Goal: Find contact information: Find contact information

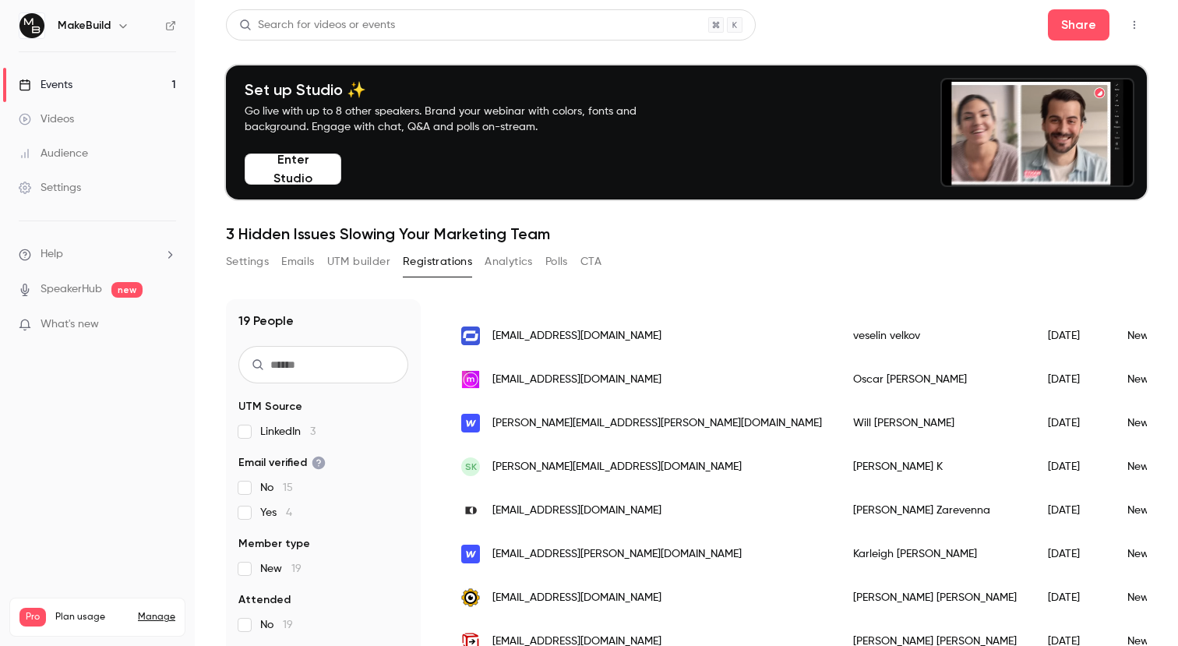
scroll to position [133, 0]
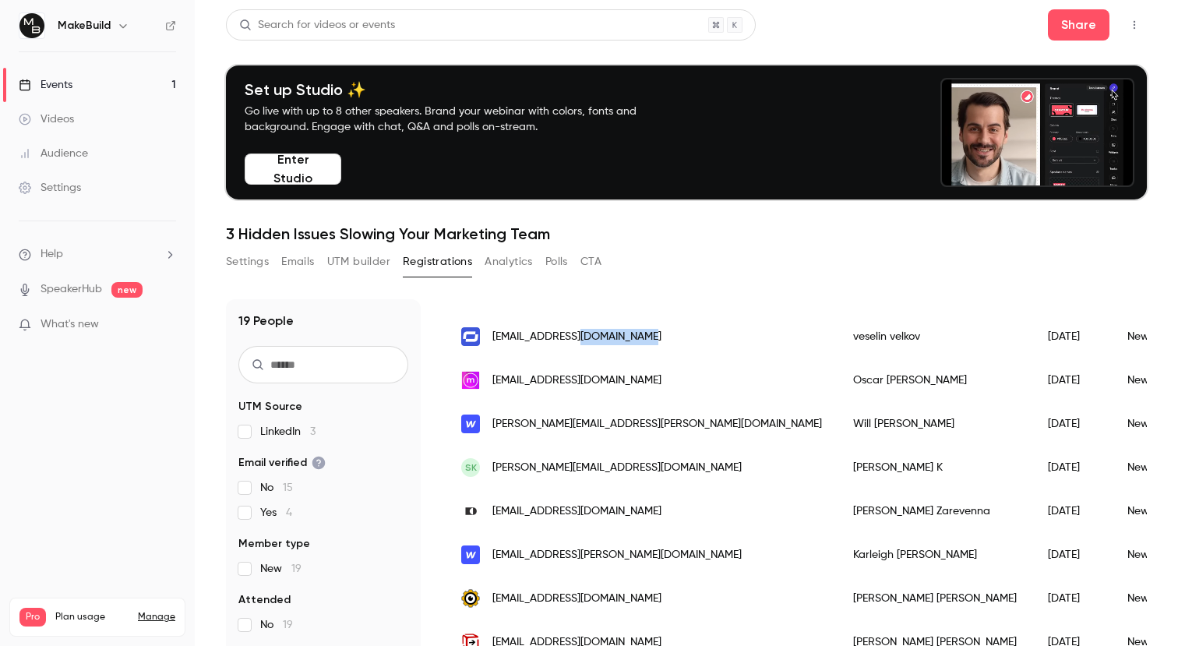
drag, startPoint x: 631, startPoint y: 337, endPoint x: 568, endPoint y: 340, distance: 63.2
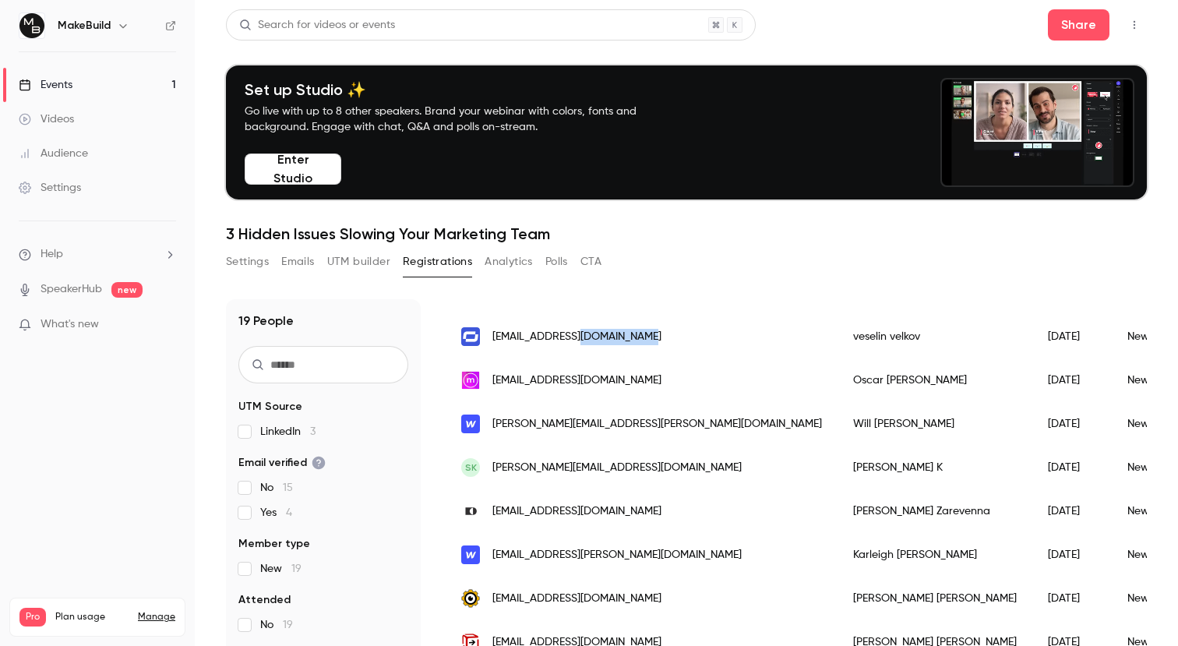
click at [568, 340] on div "[EMAIL_ADDRESS][DOMAIN_NAME]" at bounding box center [642, 337] width 392 height 44
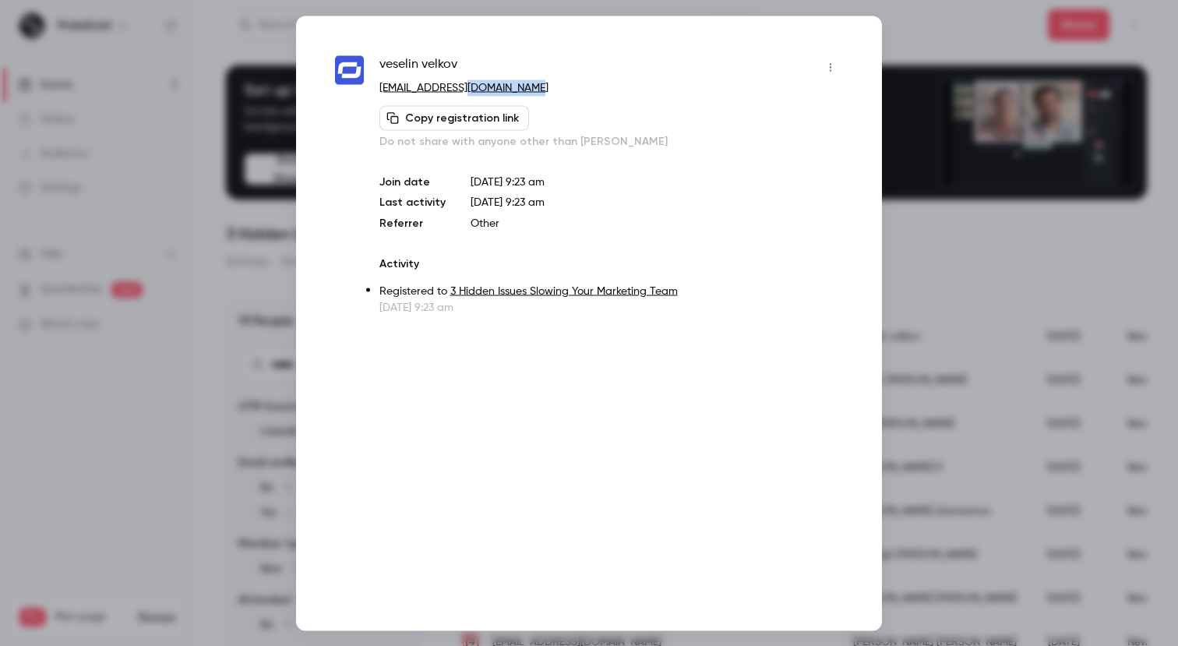
drag, startPoint x: 518, startPoint y: 86, endPoint x: 453, endPoint y: 89, distance: 65.5
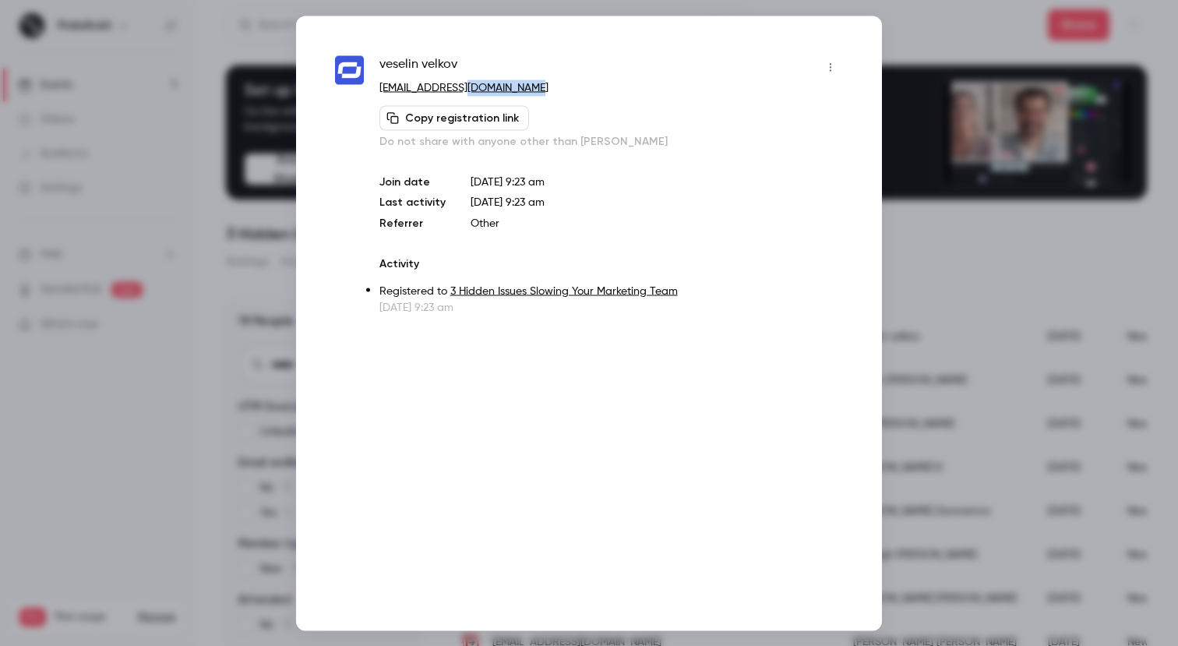
click at [453, 89] on p "[EMAIL_ADDRESS][DOMAIN_NAME]" at bounding box center [612, 87] width 464 height 16
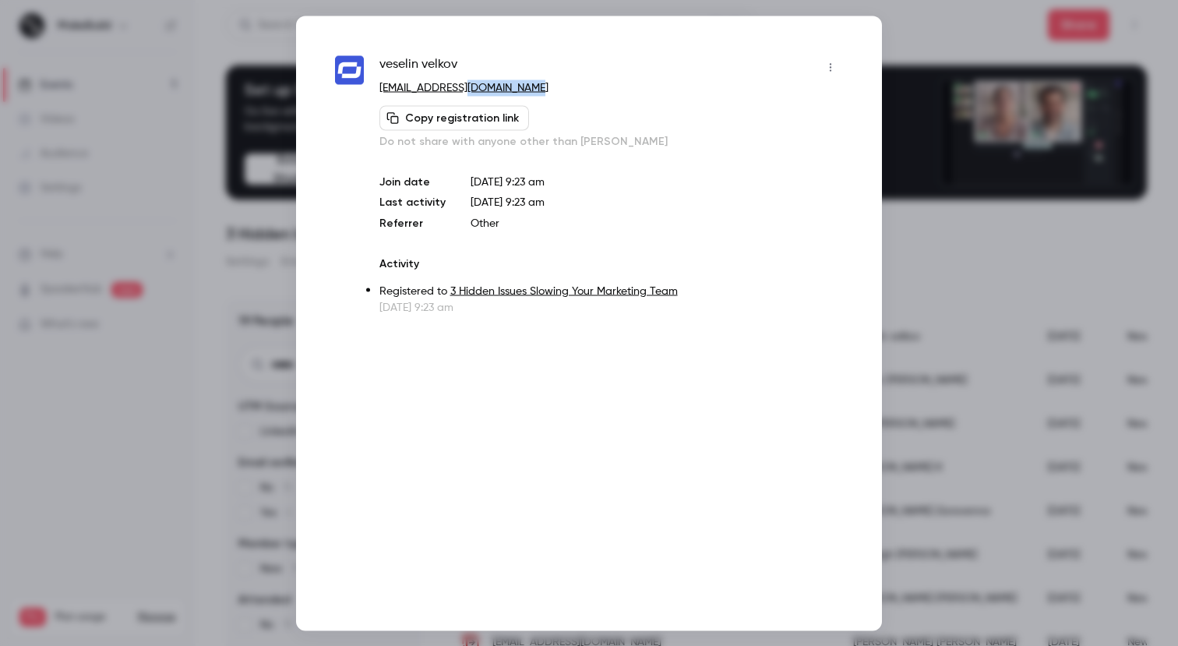
copy link "synthesia.io"
click at [966, 54] on div at bounding box center [589, 323] width 1178 height 646
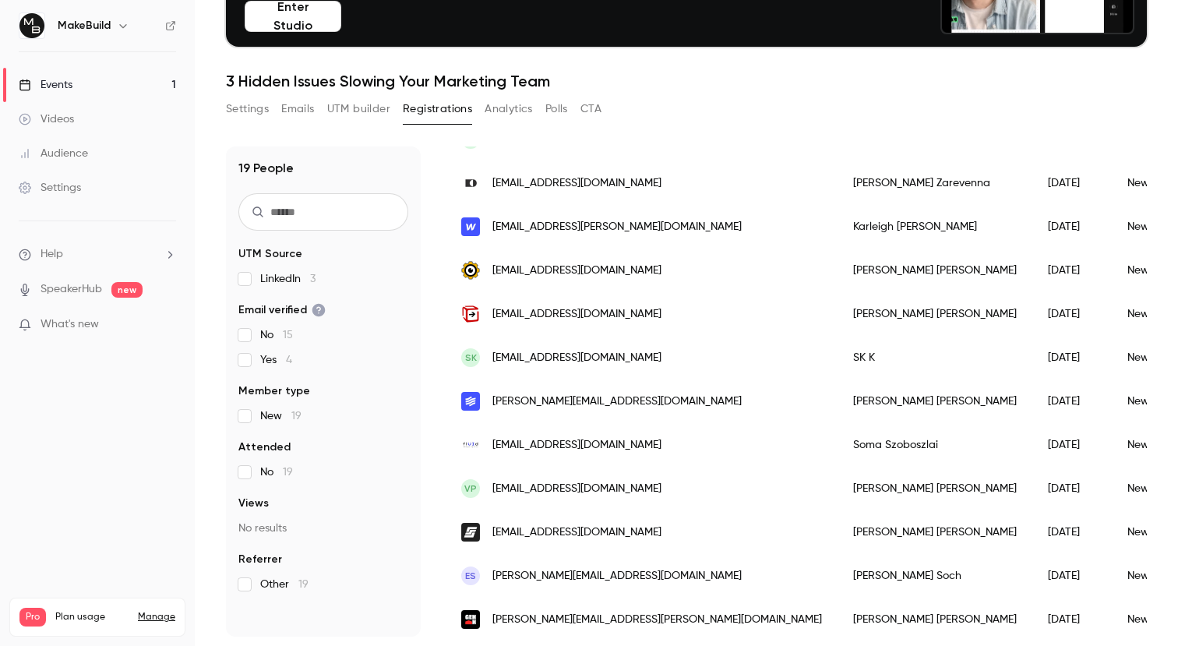
scroll to position [0, 0]
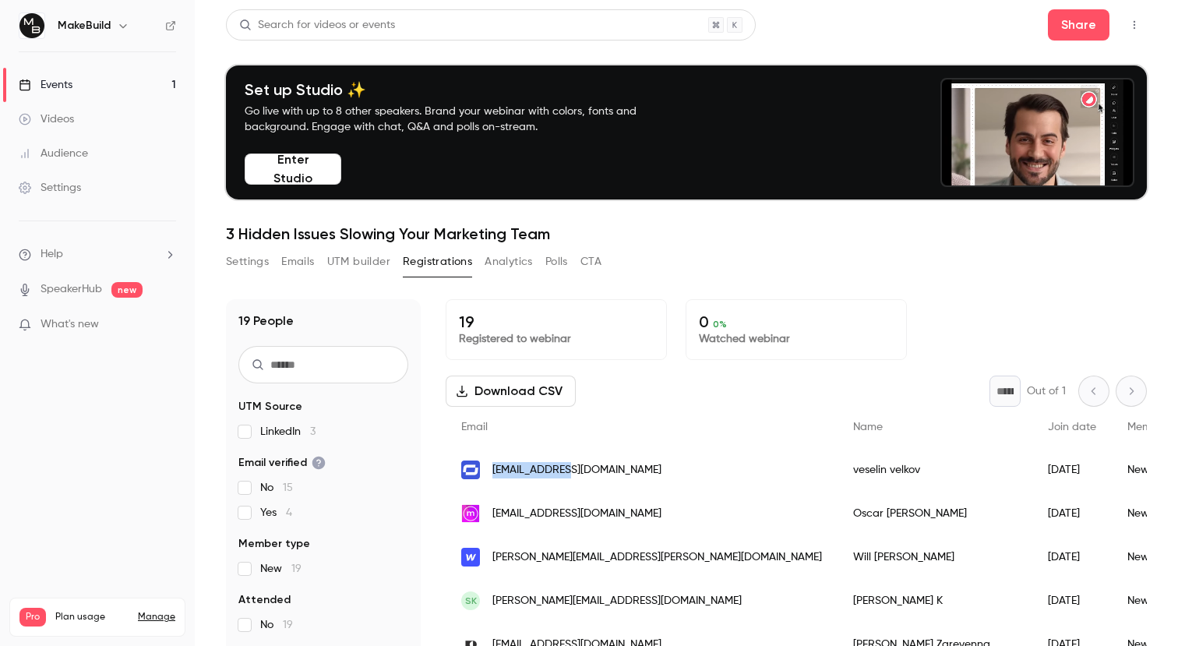
drag, startPoint x: 493, startPoint y: 472, endPoint x: 556, endPoint y: 472, distance: 62.3
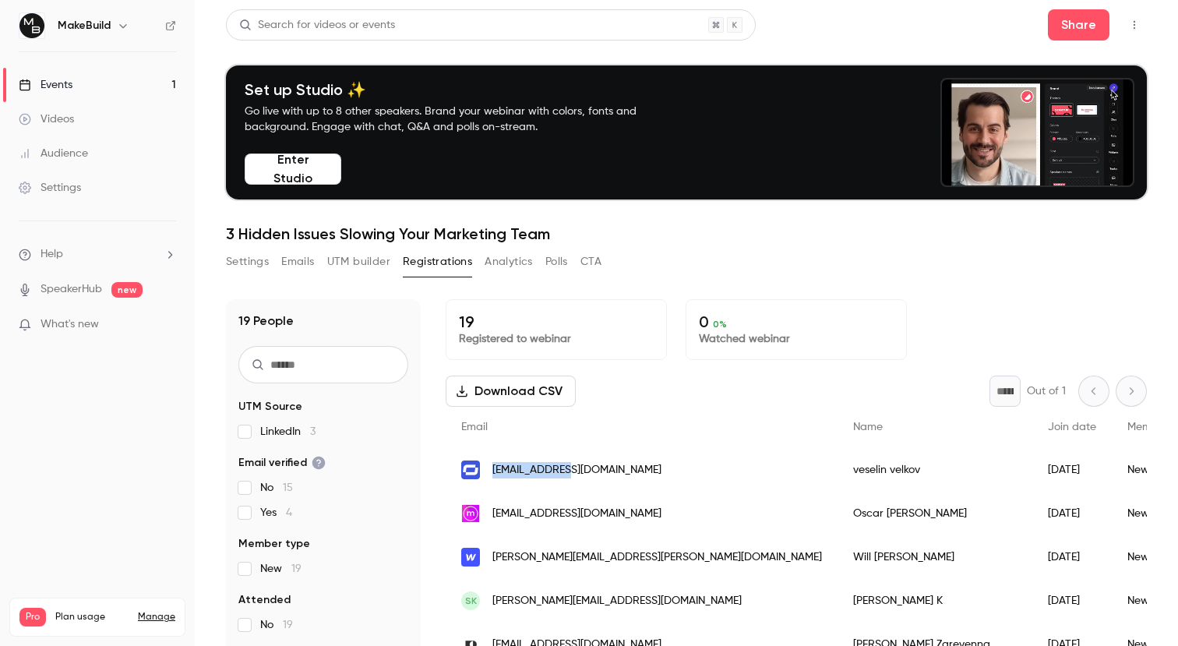
click at [556, 472] on span "[EMAIL_ADDRESS][DOMAIN_NAME]" at bounding box center [576, 470] width 169 height 16
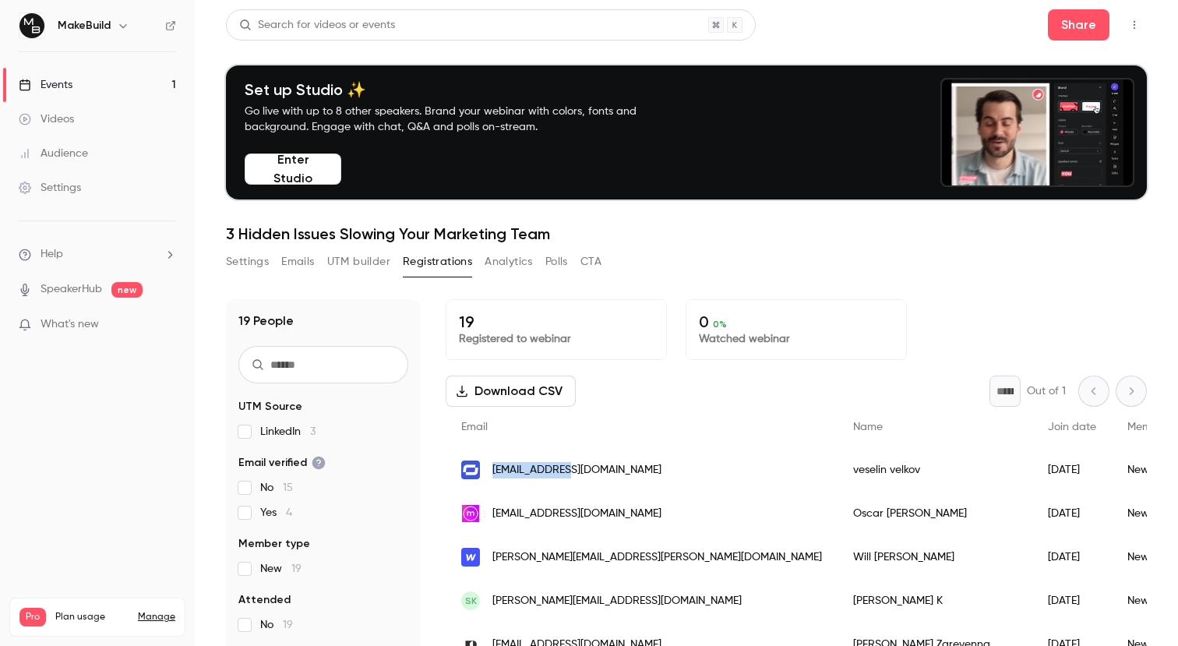
copy span "veselin.velko"
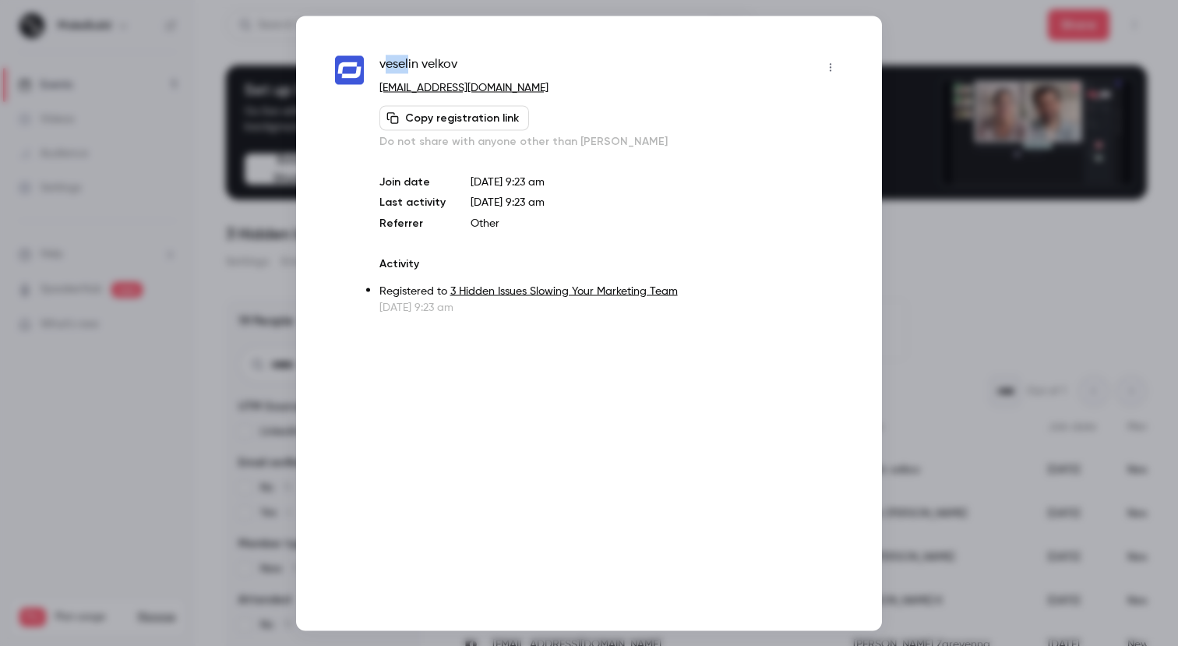
drag, startPoint x: 386, startPoint y: 65, endPoint x: 419, endPoint y: 65, distance: 33.5
click at [418, 65] on span "veselin velkov" at bounding box center [419, 67] width 78 height 25
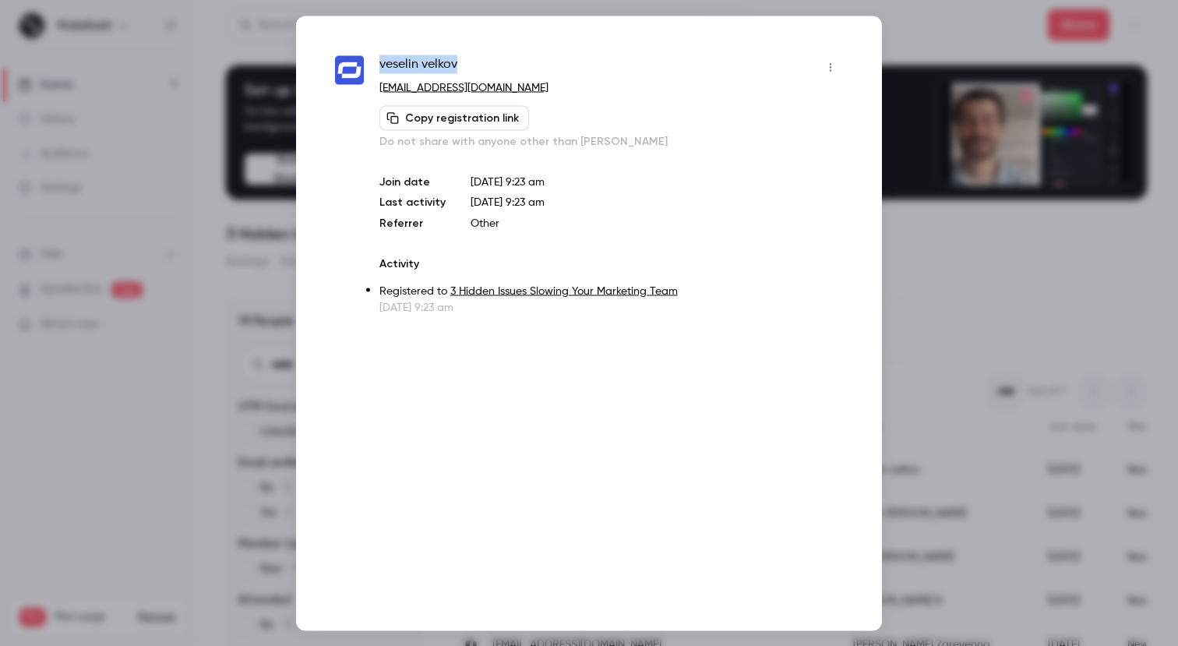
drag, startPoint x: 474, startPoint y: 62, endPoint x: 381, endPoint y: 63, distance: 92.7
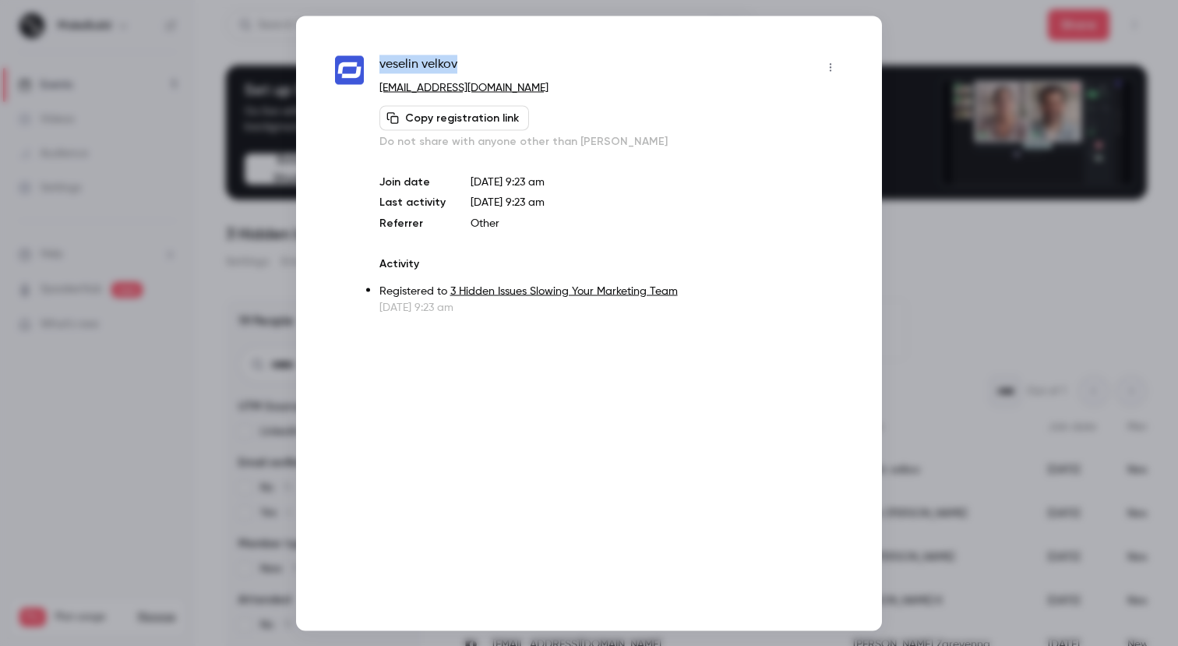
click at [381, 63] on div "veselin velkov" at bounding box center [612, 67] width 464 height 25
copy span "veselin velkov"
click at [990, 277] on div at bounding box center [589, 323] width 1178 height 646
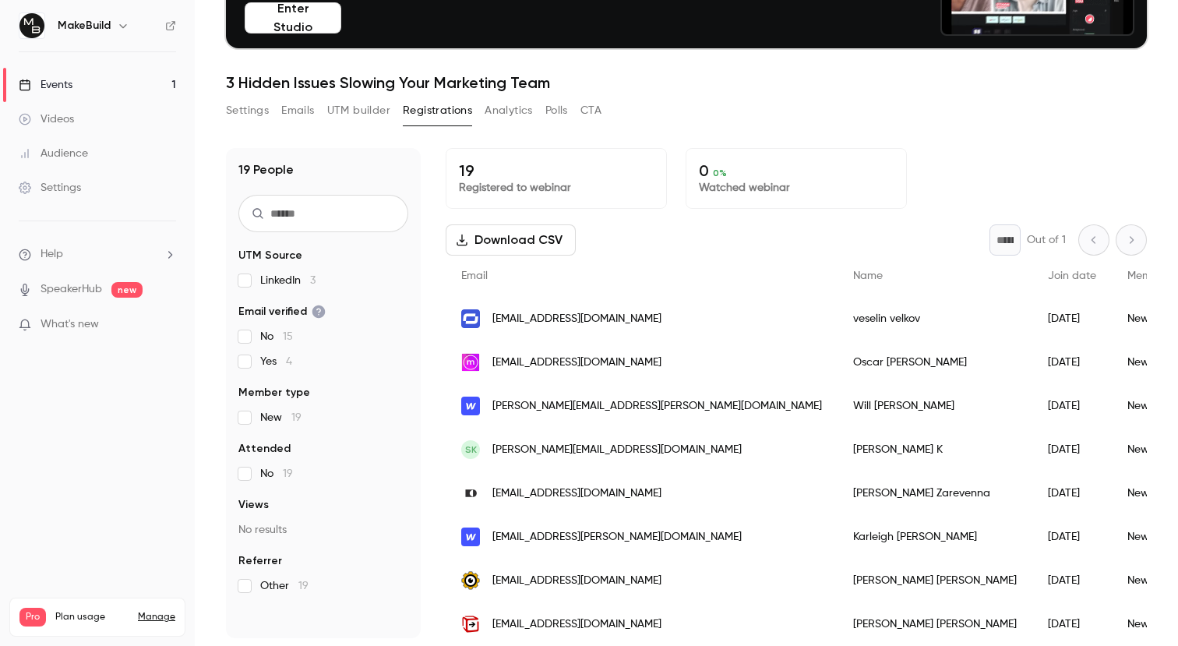
scroll to position [153, 0]
